Goal: Transaction & Acquisition: Purchase product/service

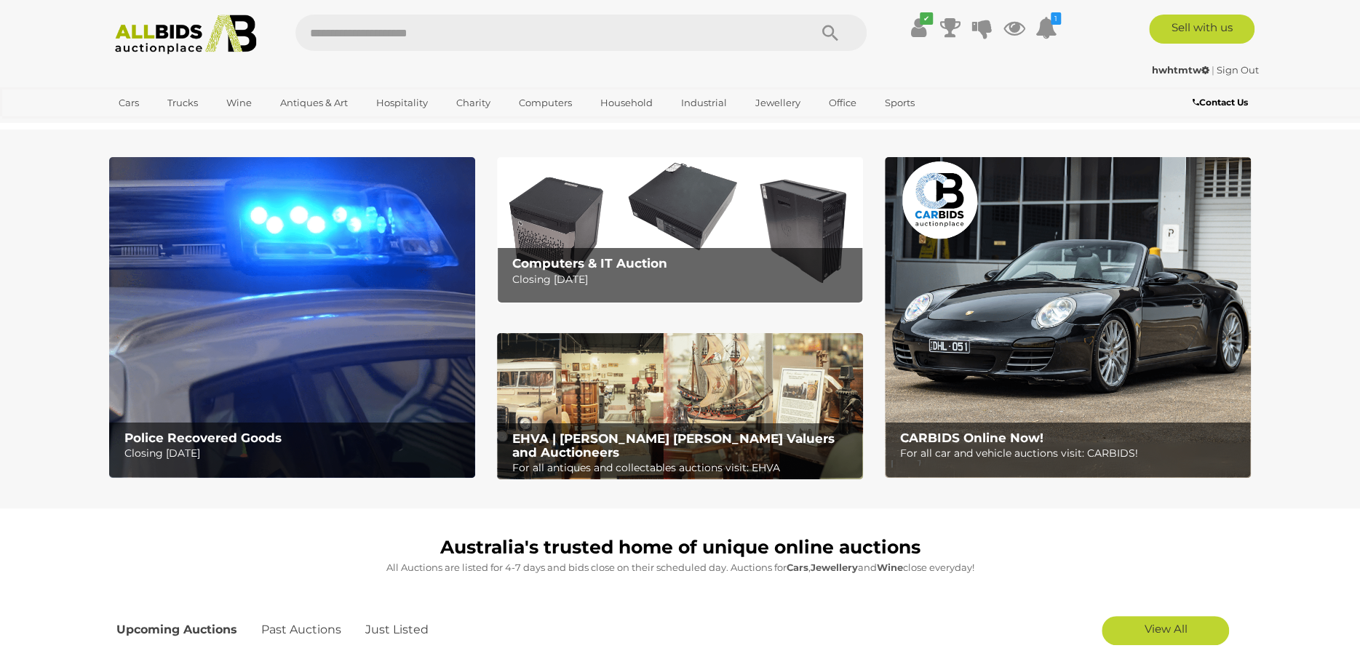
click at [1201, 68] on icon at bounding box center [1205, 69] width 8 height 9
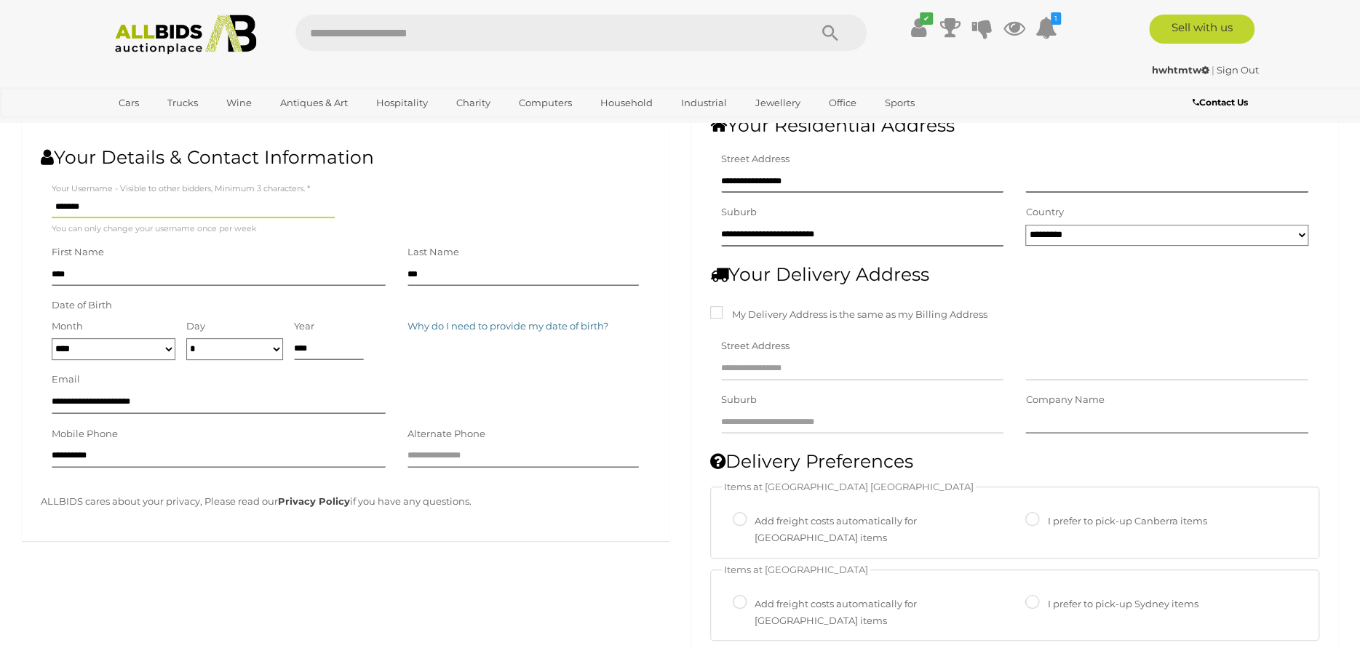
scroll to position [218, 0]
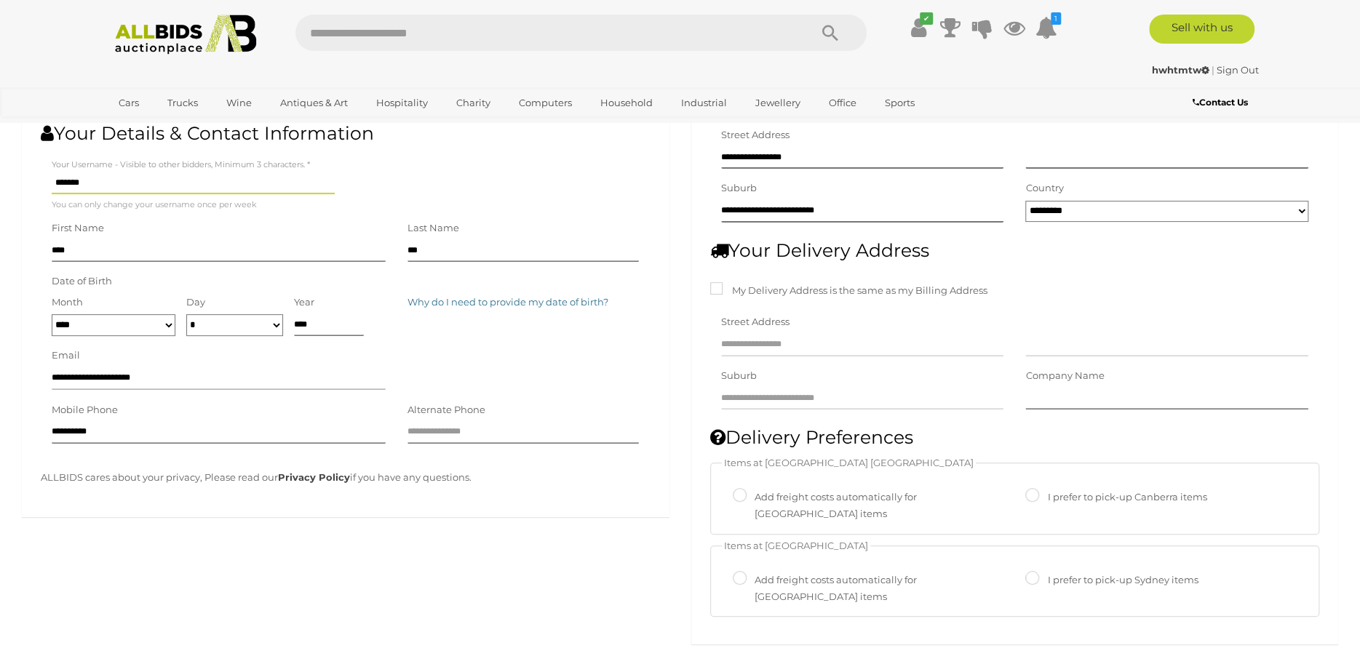
click at [223, 373] on input "**********" at bounding box center [219, 379] width 334 height 22
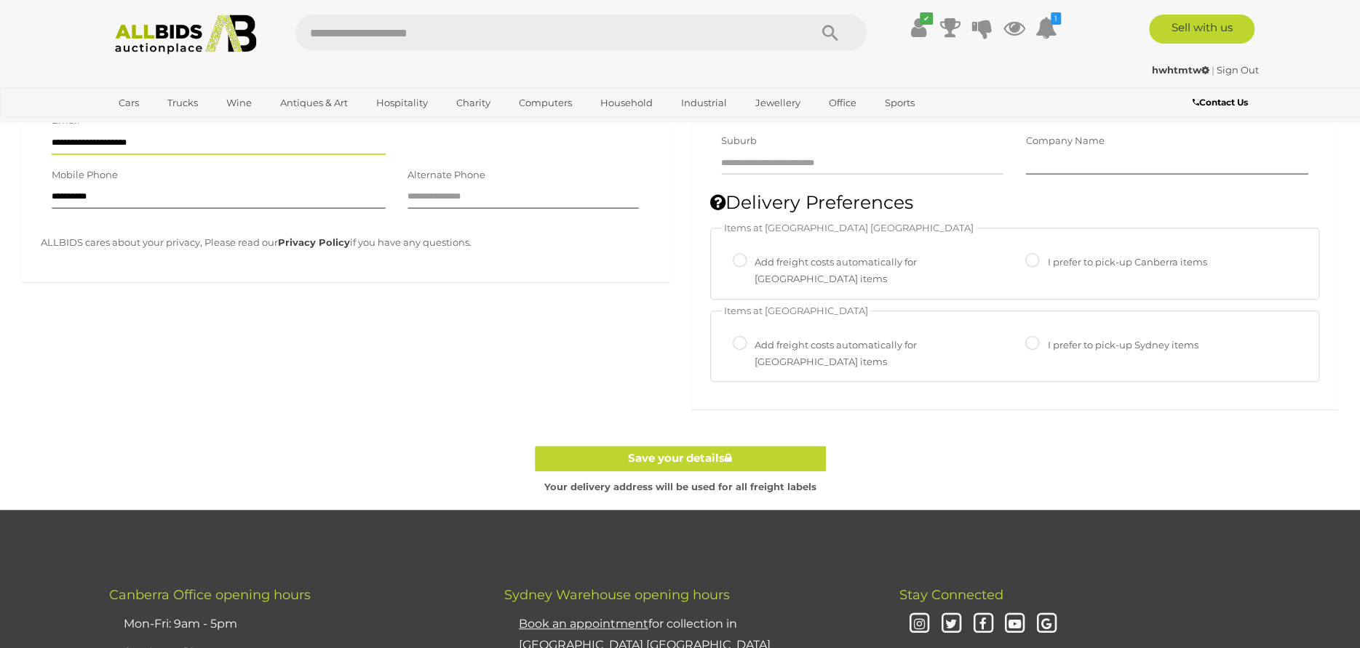
scroll to position [509, 0]
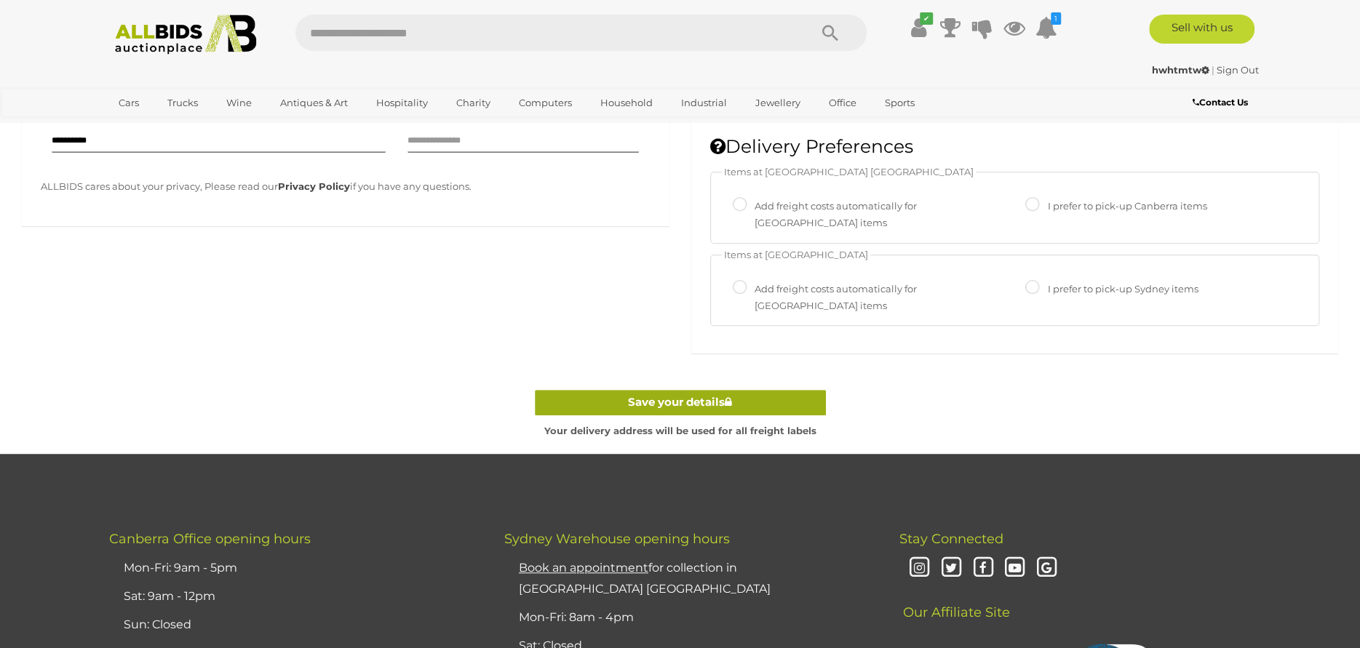
type input "**********"
click at [709, 390] on link "Save your details" at bounding box center [680, 402] width 291 height 25
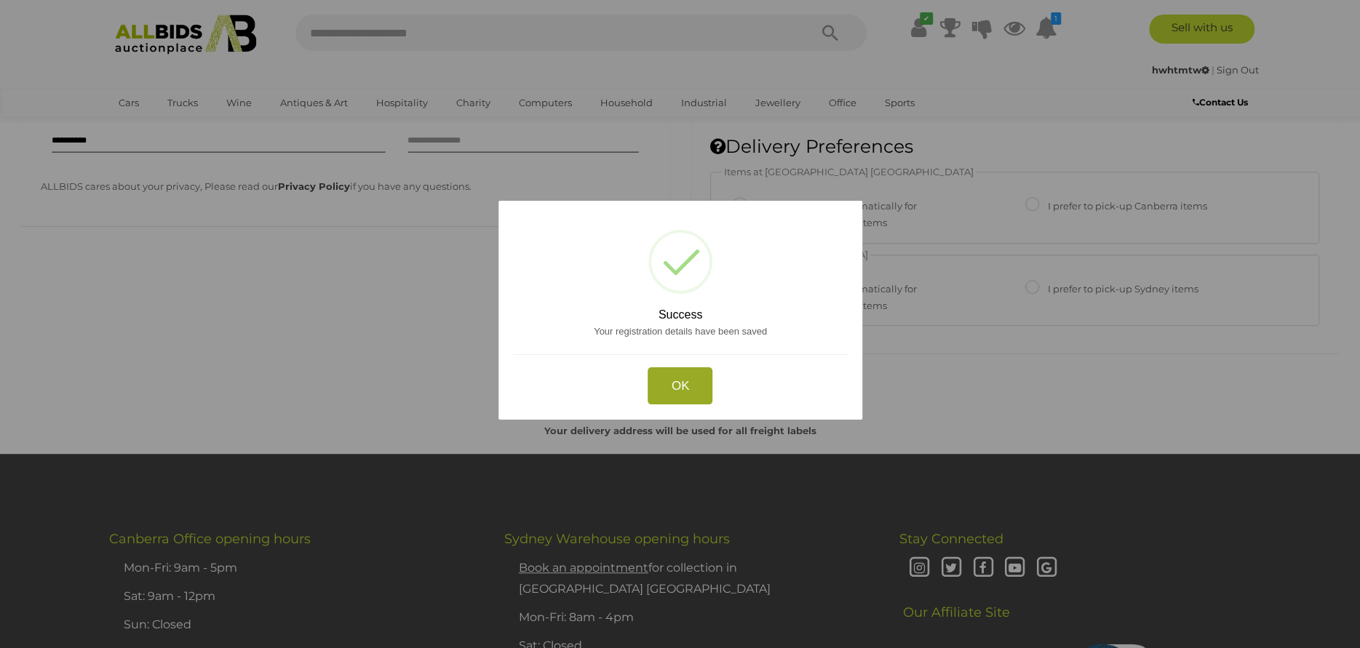
click at [693, 386] on button "OK" at bounding box center [680, 386] width 65 height 37
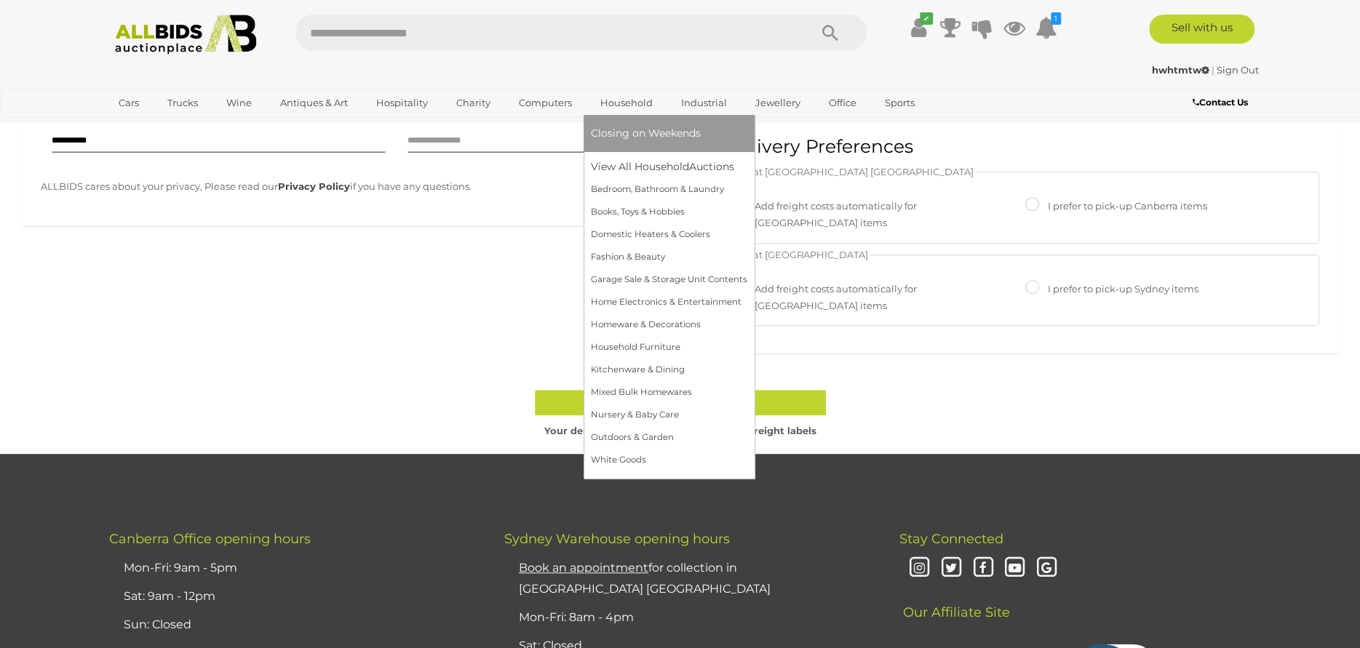
click at [621, 100] on link "Household" at bounding box center [626, 103] width 71 height 24
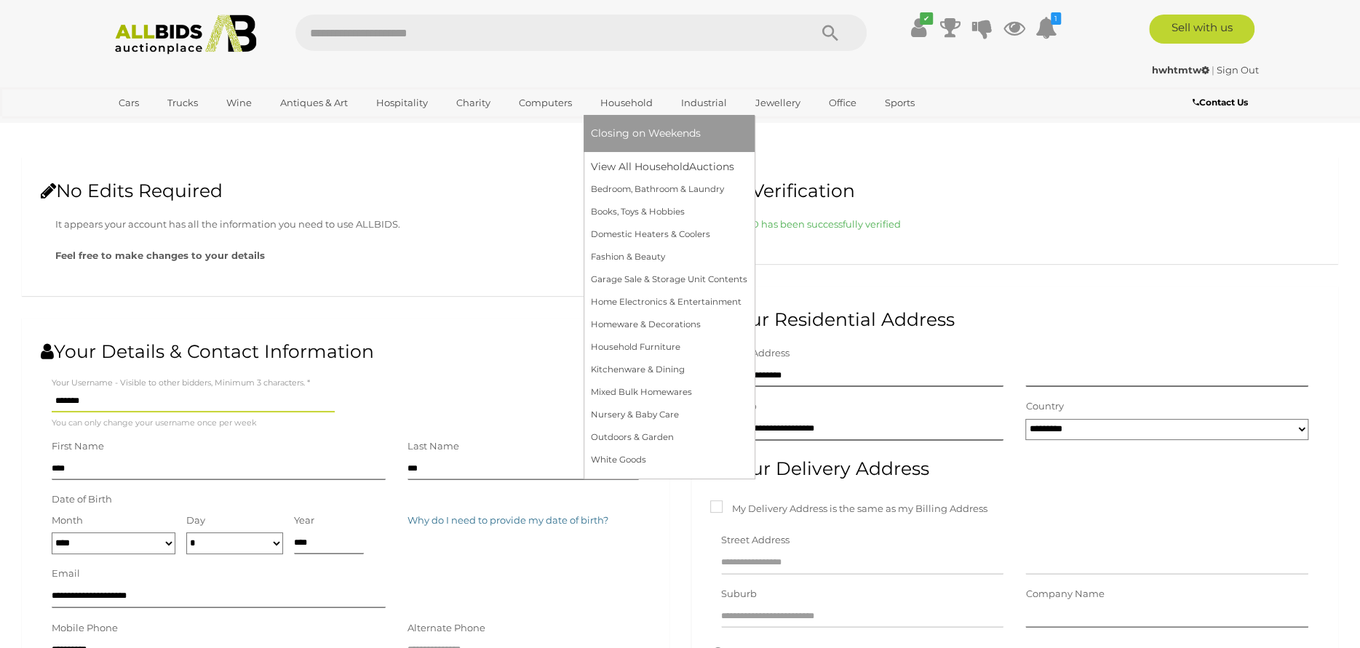
click at [641, 108] on link "Household" at bounding box center [626, 103] width 71 height 24
click at [641, 106] on link "Household" at bounding box center [626, 103] width 71 height 24
click at [641, 212] on link "Books, Toys & Hobbies" at bounding box center [669, 212] width 156 height 23
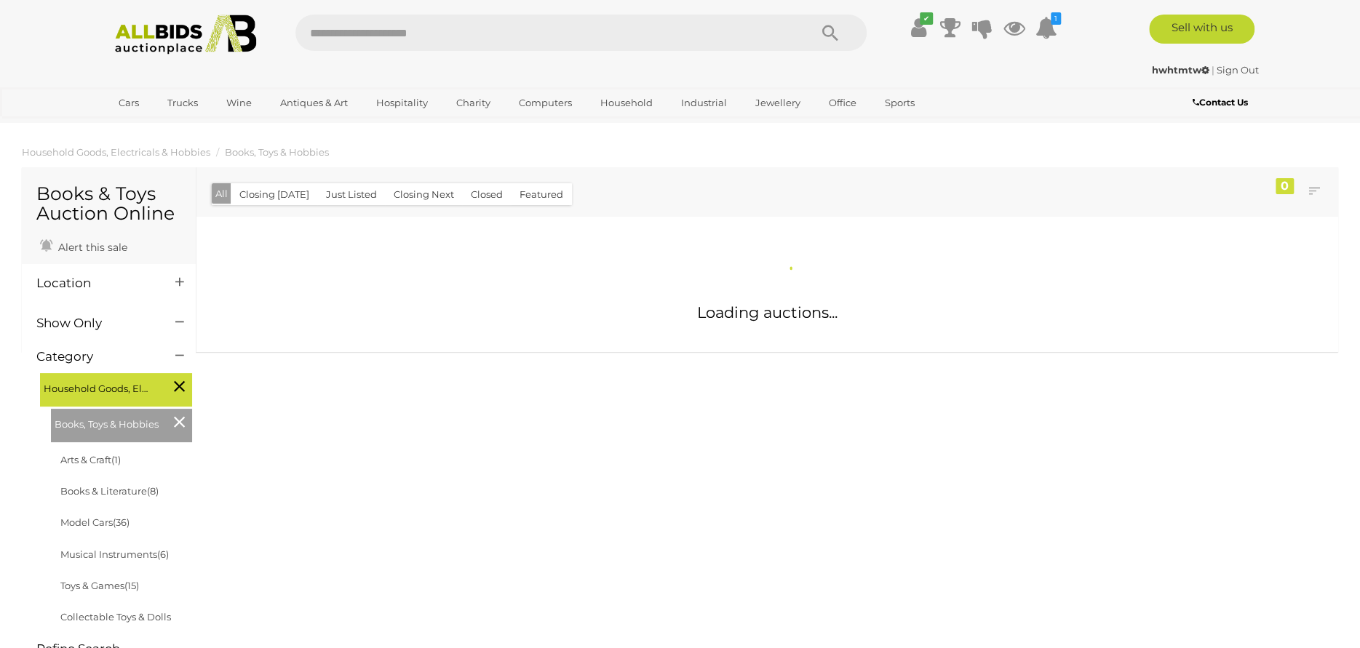
click at [111, 442] on div "Books, Toys & Hobbies" at bounding box center [121, 425] width 141 height 33
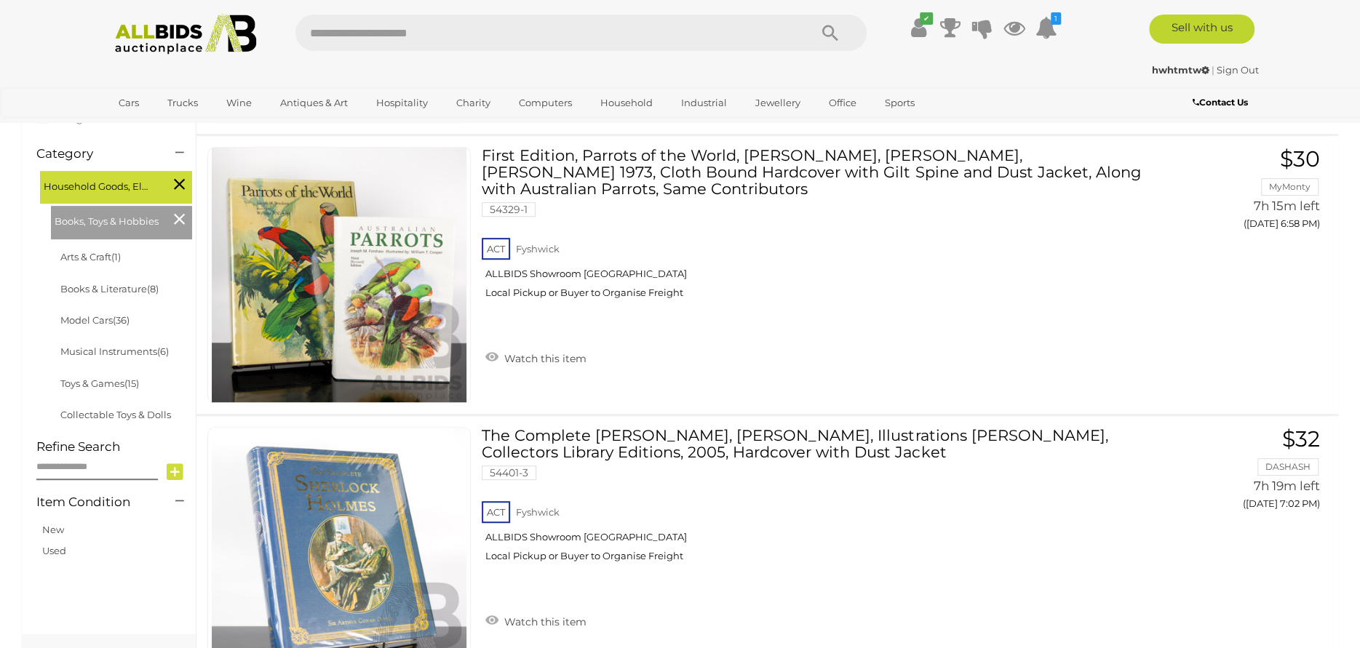
scroll to position [364, 0]
click at [114, 322] on link "Model Cars (36)" at bounding box center [94, 320] width 69 height 12
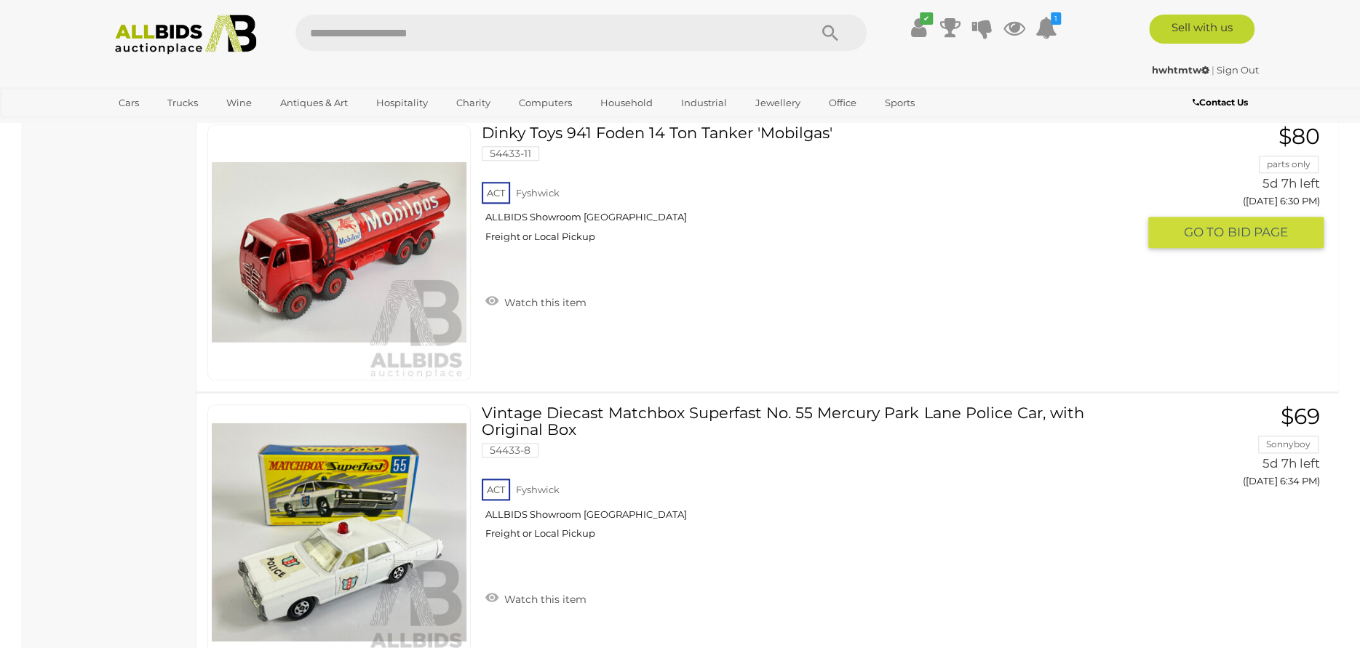
scroll to position [873, 0]
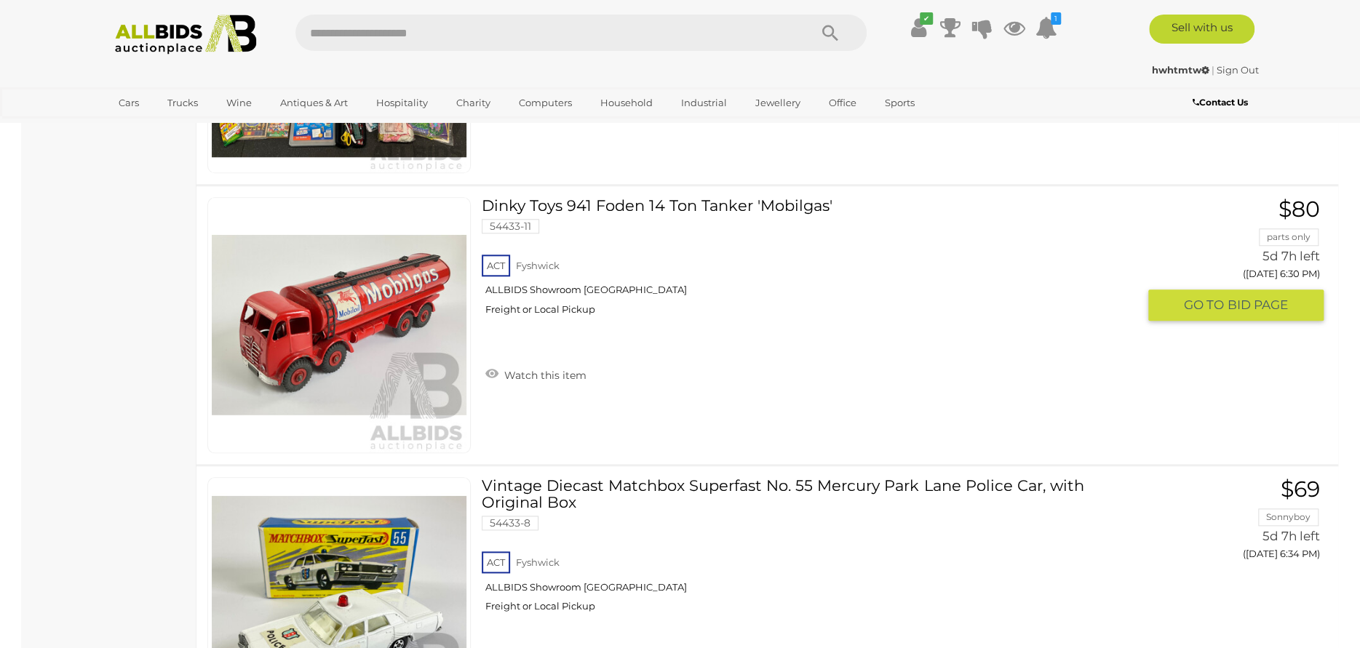
click at [615, 208] on link "Dinky Toys 941 Foden 14 Ton Tanker 'Mobilgas' 54433-11 ACT Fyshwick ALLBIDS Sho…" at bounding box center [815, 262] width 644 height 130
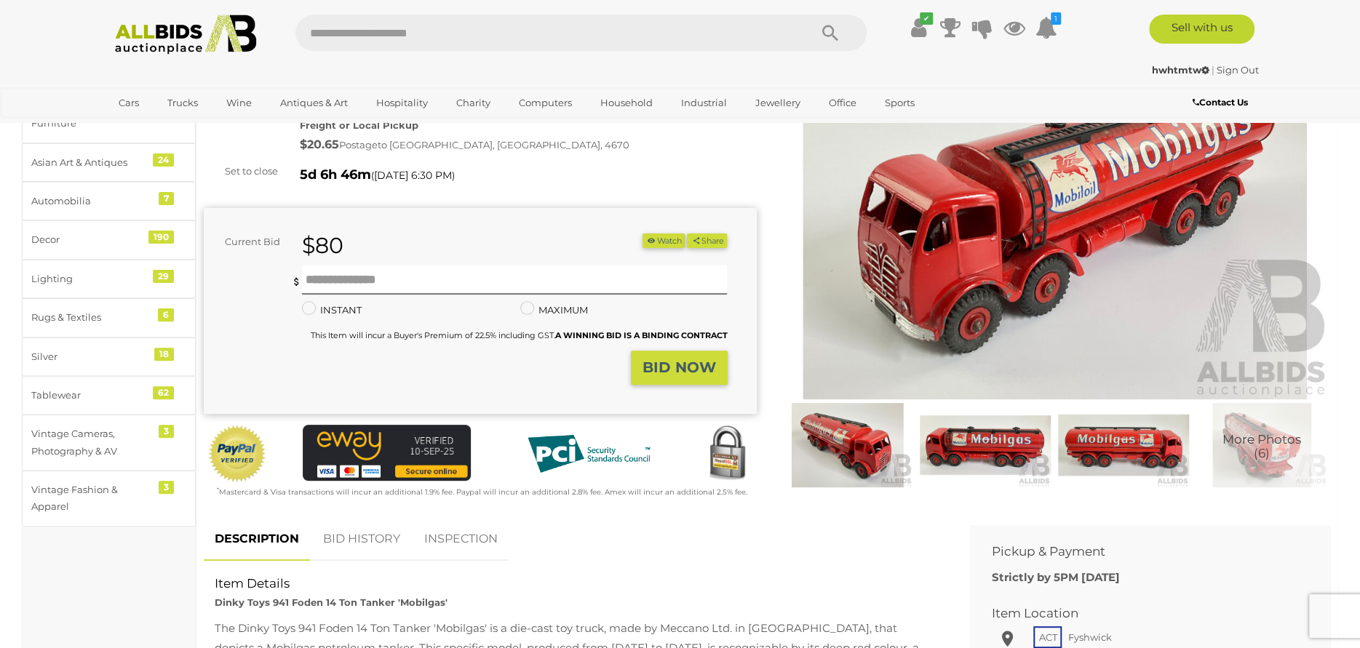
scroll to position [146, 0]
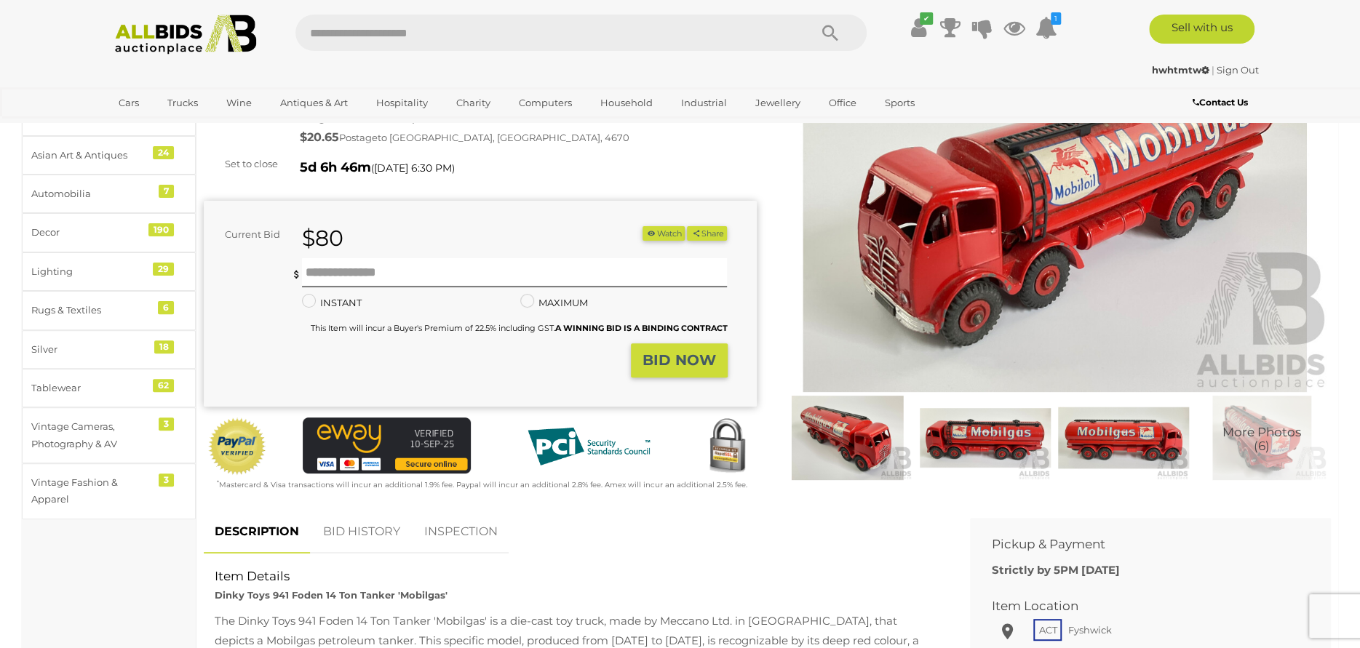
click at [1146, 438] on img at bounding box center [1123, 438] width 131 height 84
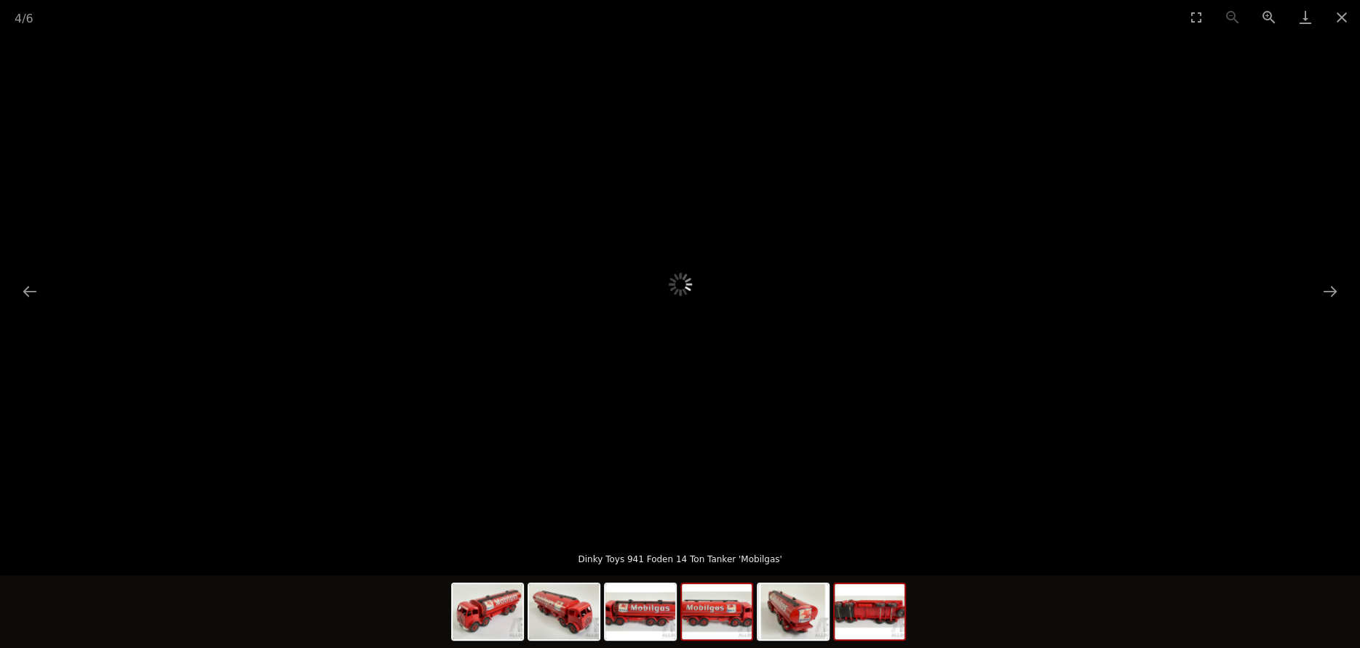
click at [870, 630] on img at bounding box center [870, 611] width 70 height 55
click at [875, 627] on img at bounding box center [870, 611] width 70 height 55
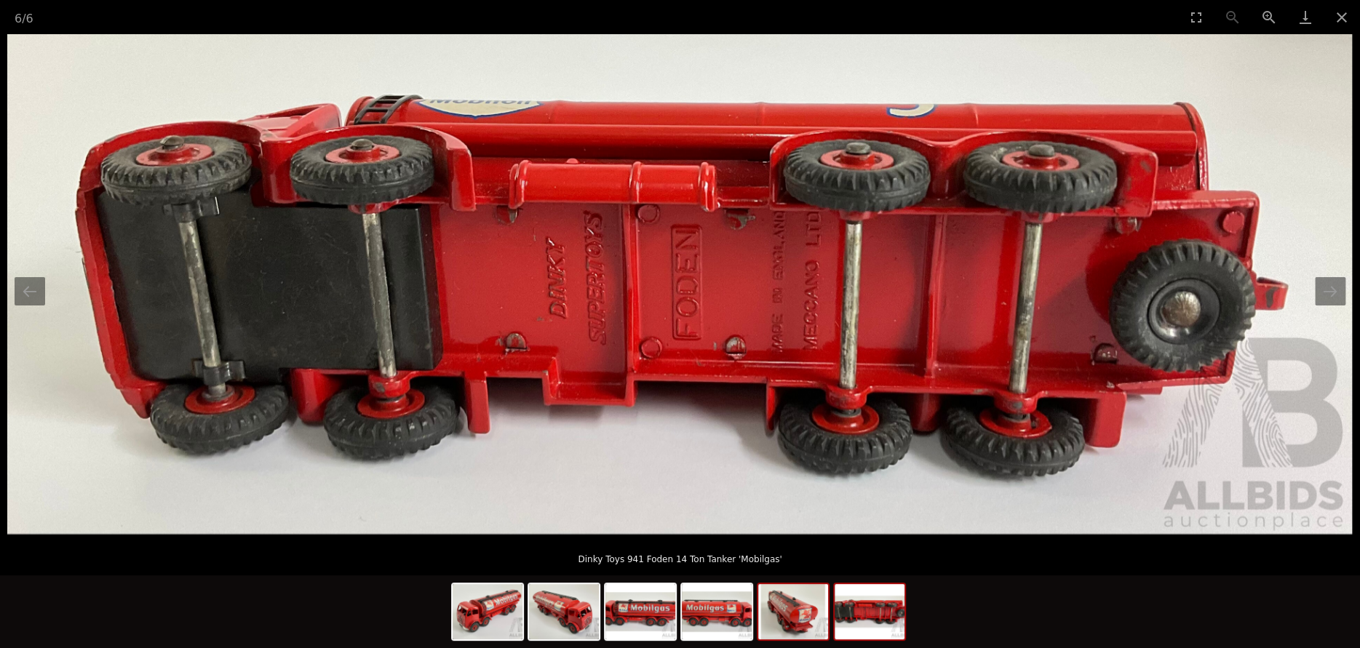
click at [804, 616] on img at bounding box center [793, 611] width 70 height 55
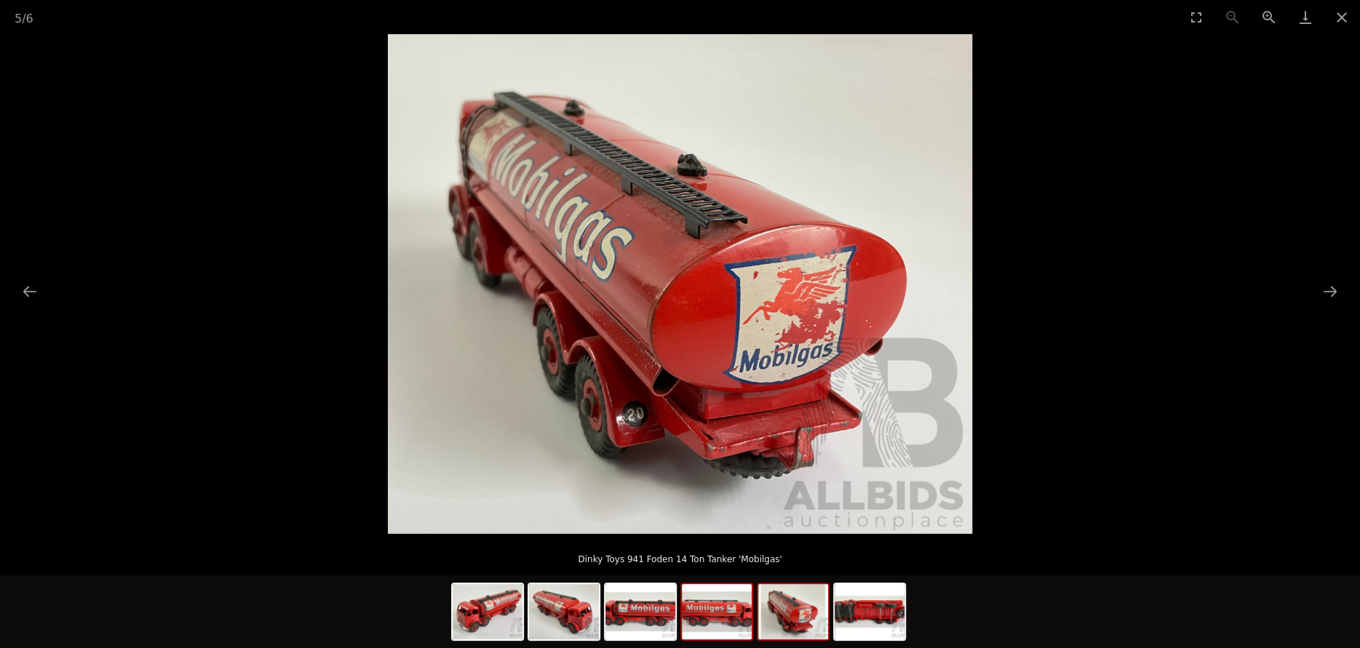
click at [702, 627] on img at bounding box center [717, 611] width 70 height 55
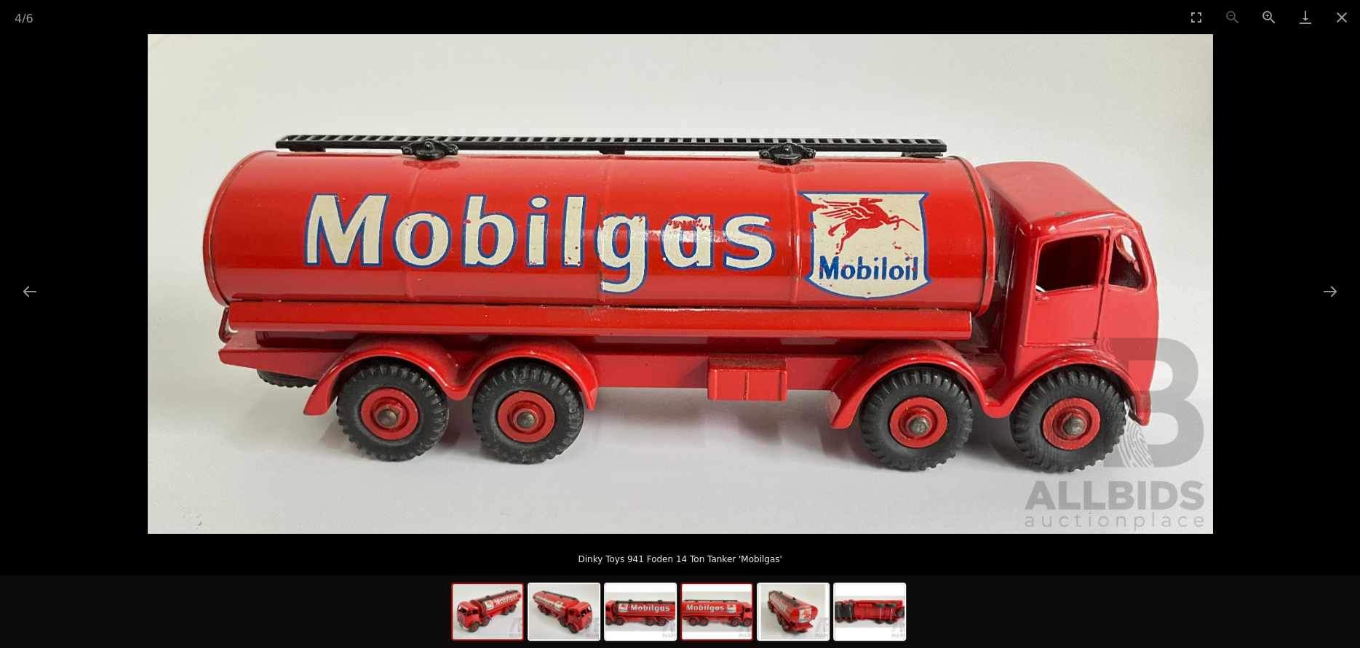
click at [496, 611] on img at bounding box center [488, 611] width 70 height 55
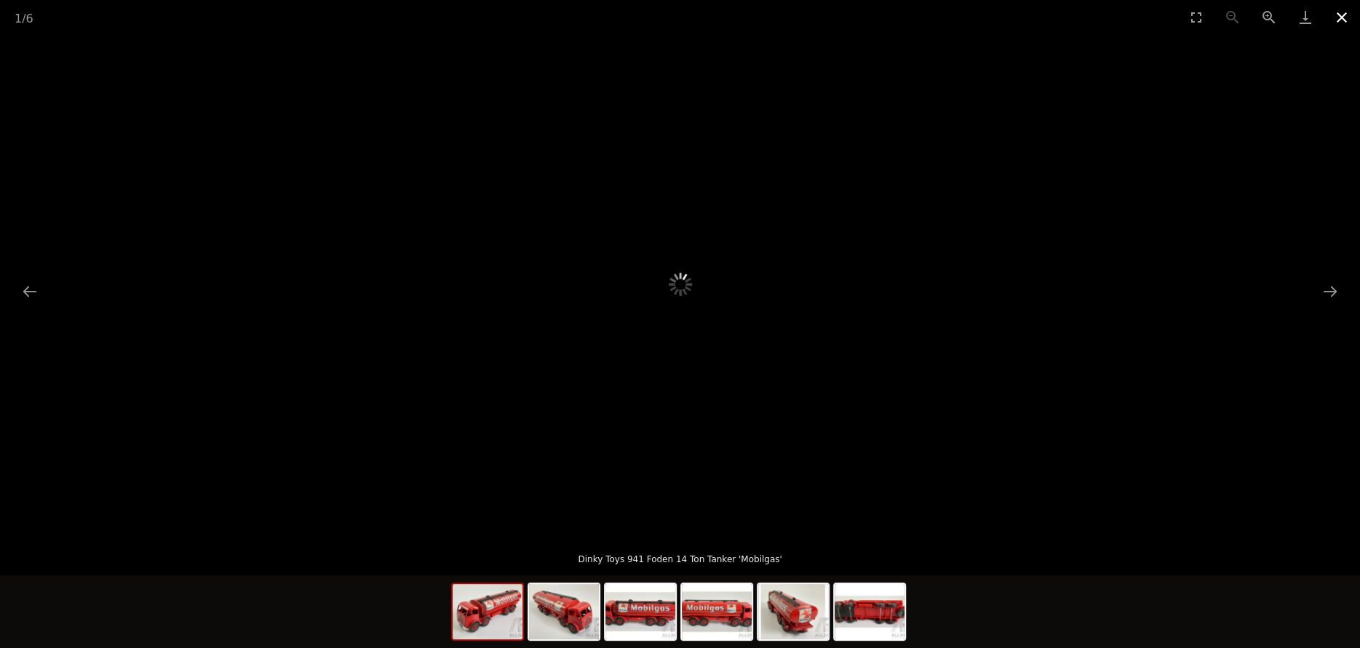
click at [1345, 14] on button "Close gallery" at bounding box center [1342, 17] width 36 height 34
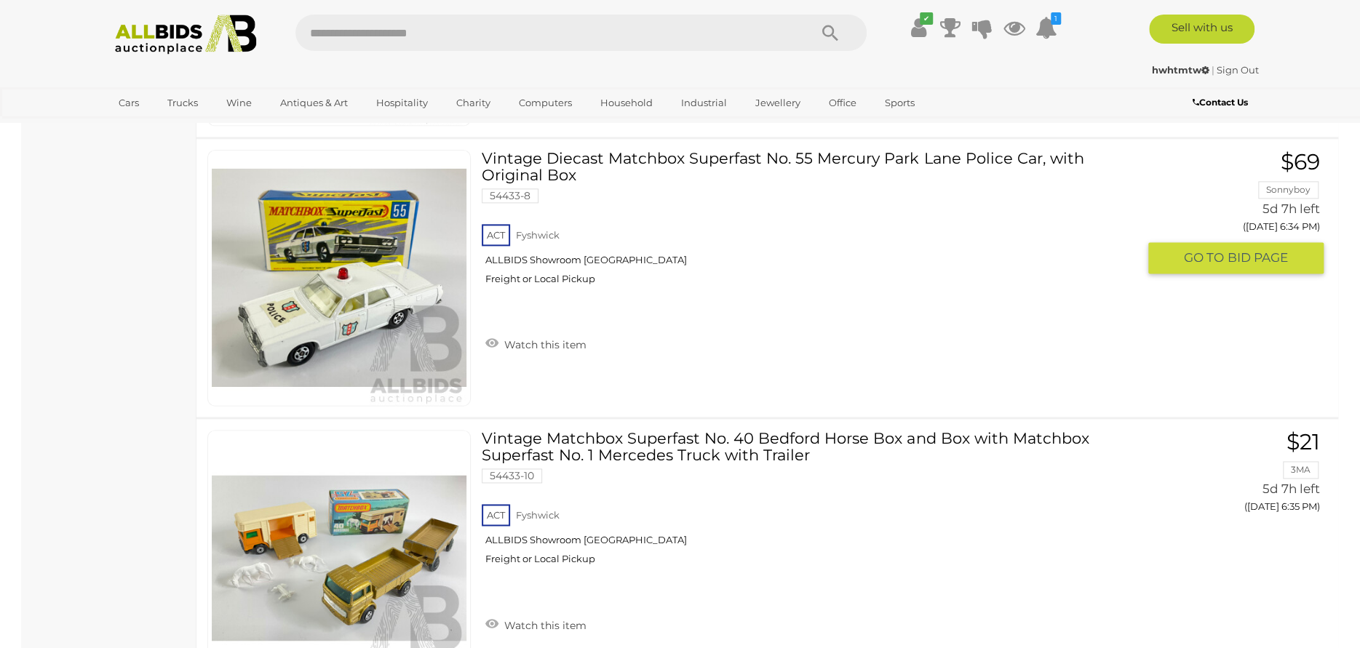
scroll to position [1201, 0]
click at [491, 346] on link "Watch this item" at bounding box center [536, 344] width 108 height 22
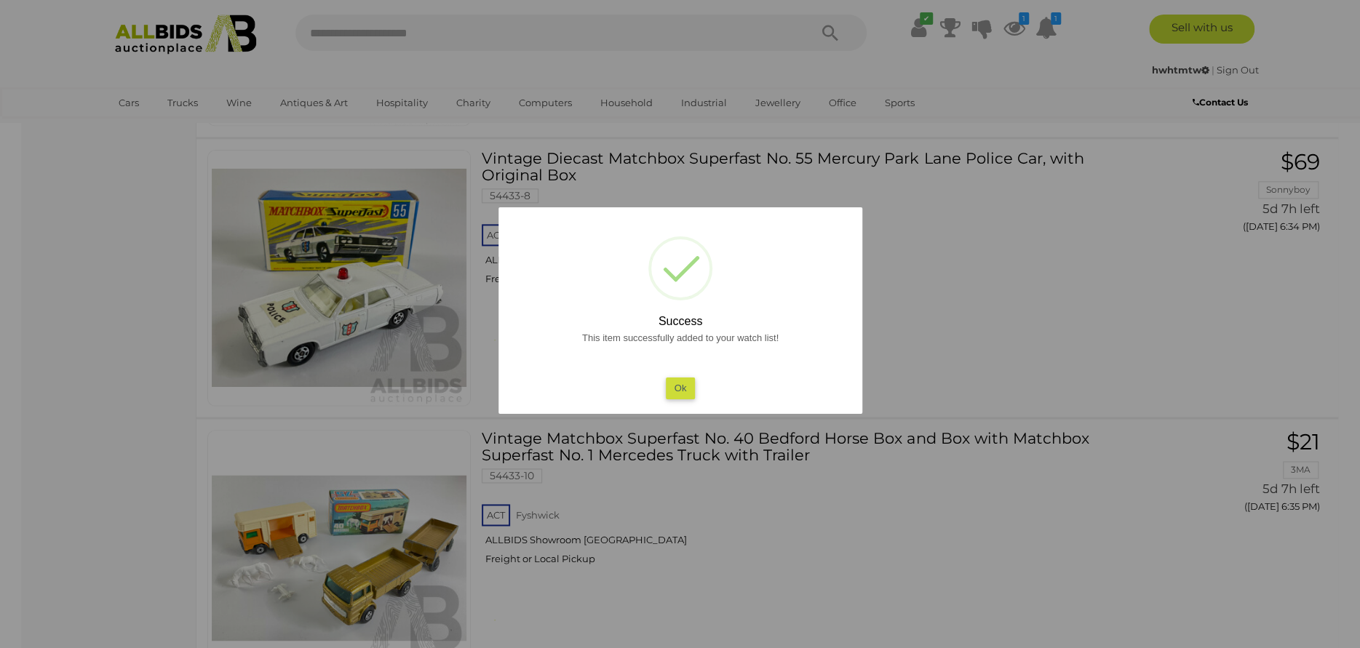
click at [673, 387] on button "Ok" at bounding box center [680, 388] width 30 height 21
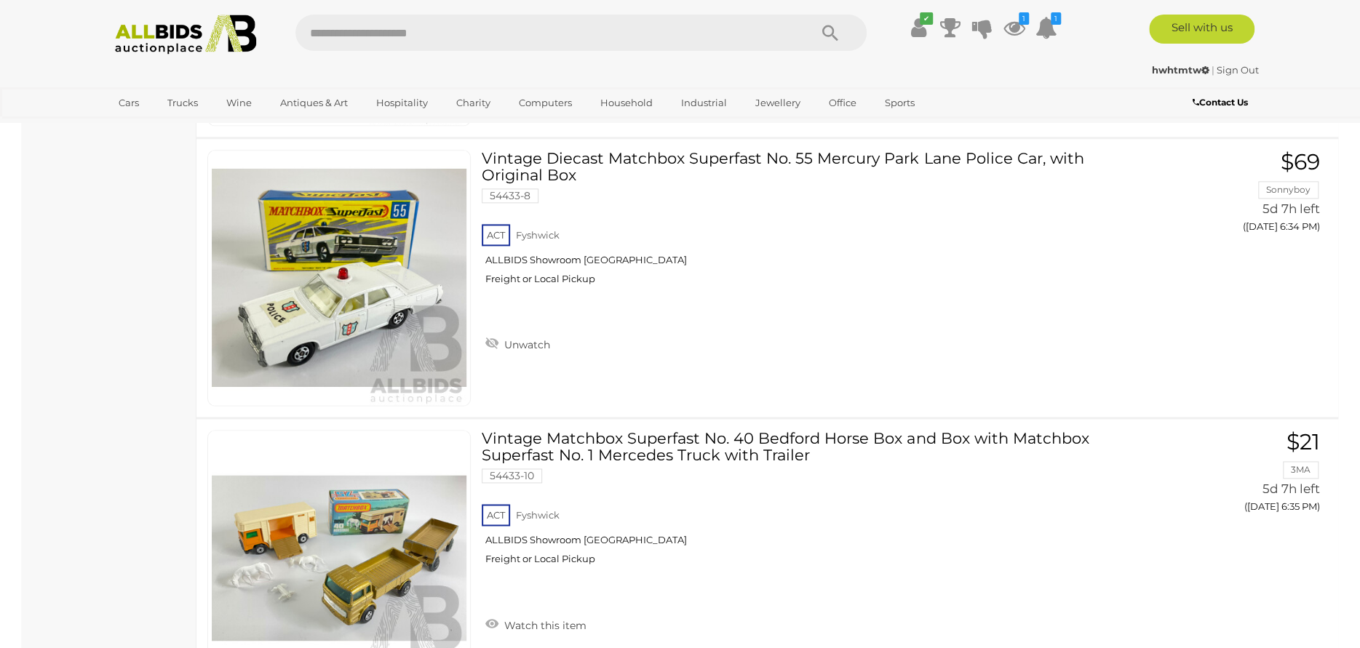
click at [474, 31] on input "text" at bounding box center [544, 33] width 499 height 36
type input "**********"
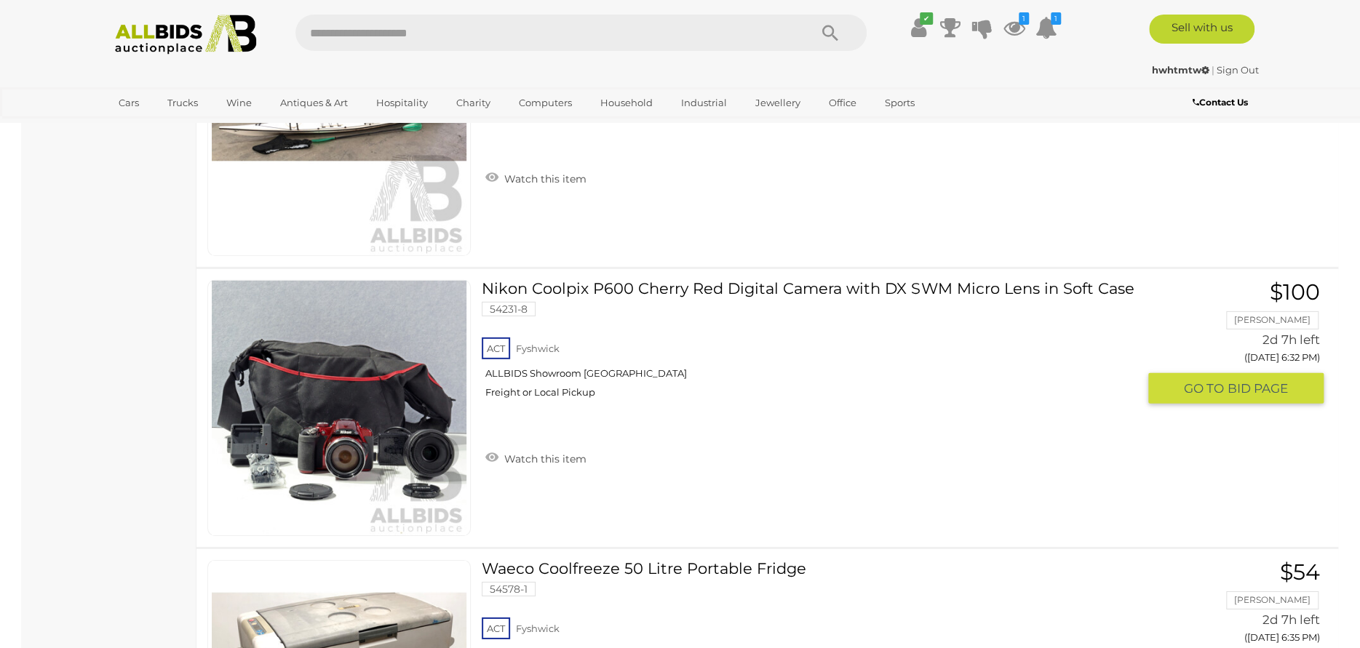
scroll to position [6404, 0]
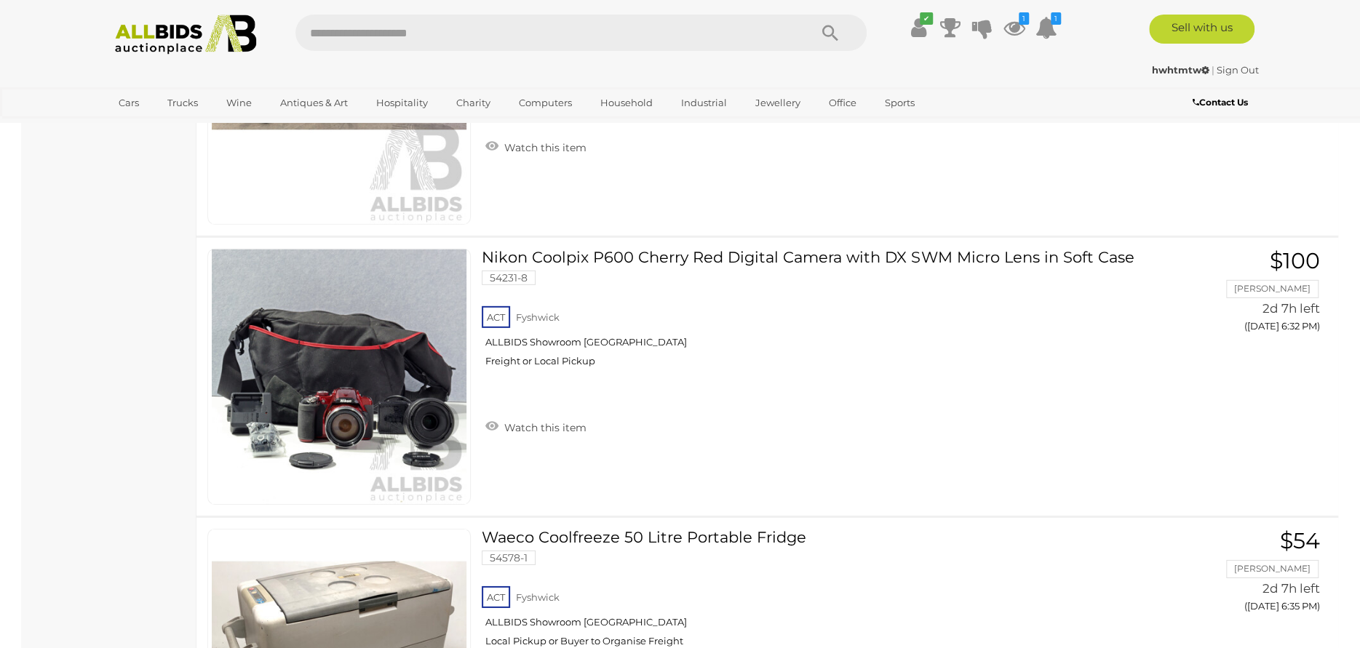
click at [486, 24] on input "text" at bounding box center [544, 33] width 499 height 36
type input "**********"
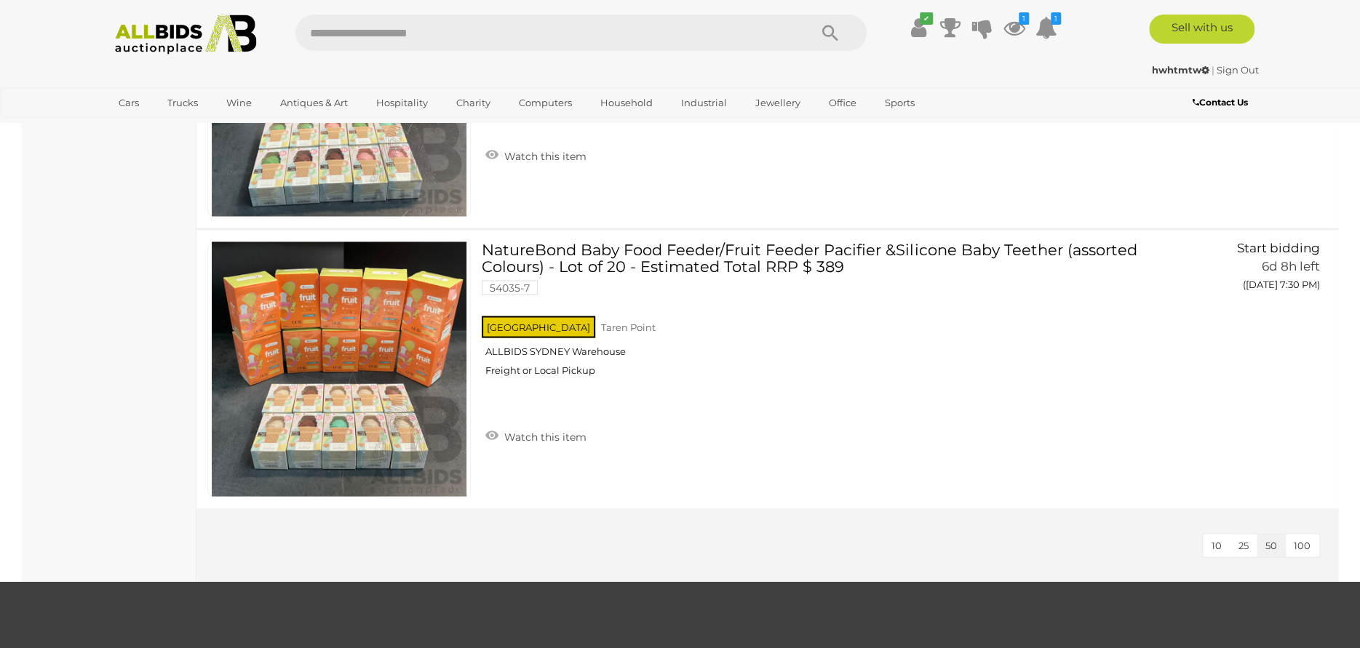
scroll to position [1471, 0]
